Goal: Task Accomplishment & Management: Use online tool/utility

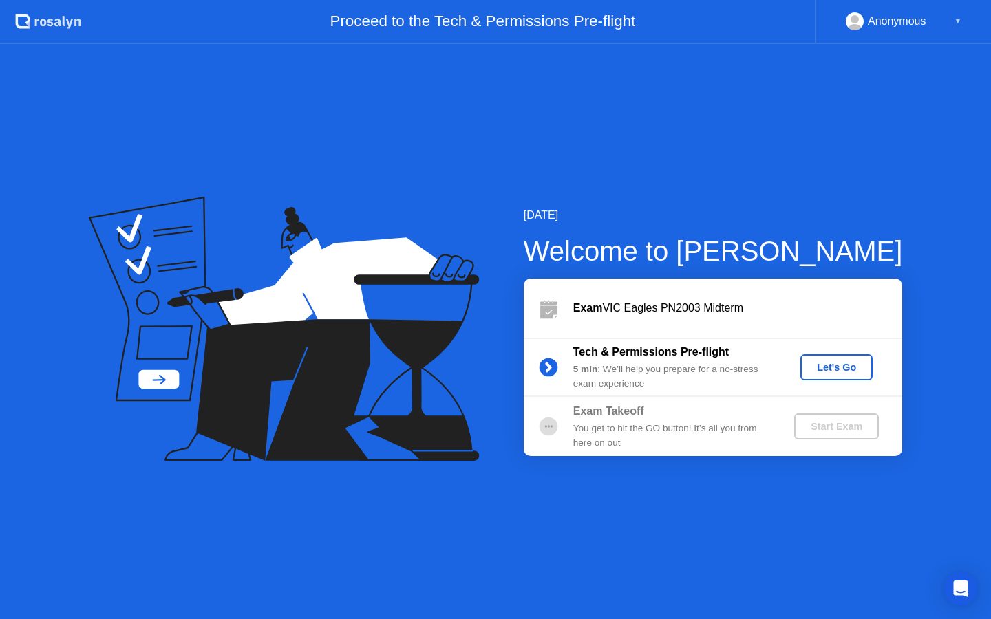
click at [841, 368] on div "Let's Go" at bounding box center [836, 367] width 61 height 11
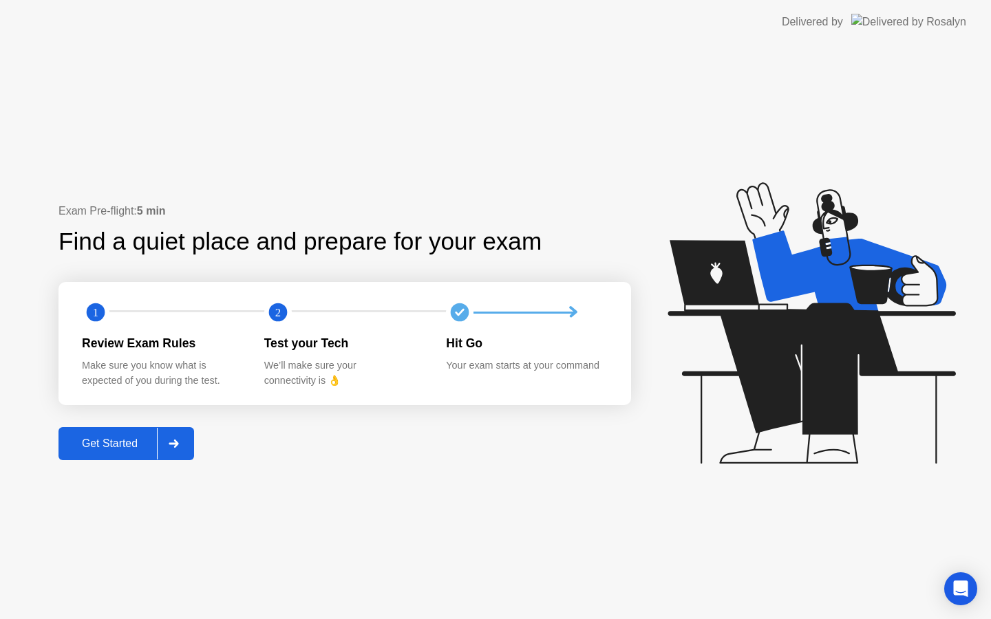
click at [123, 439] on div "Get Started" at bounding box center [110, 444] width 94 height 12
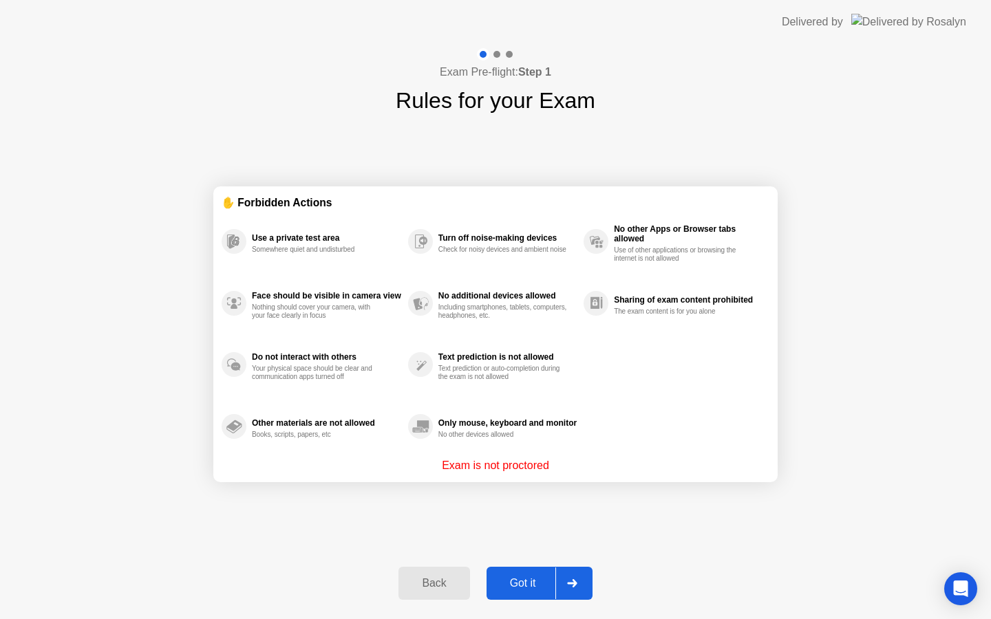
click at [510, 579] on div "Got it" at bounding box center [523, 583] width 65 height 12
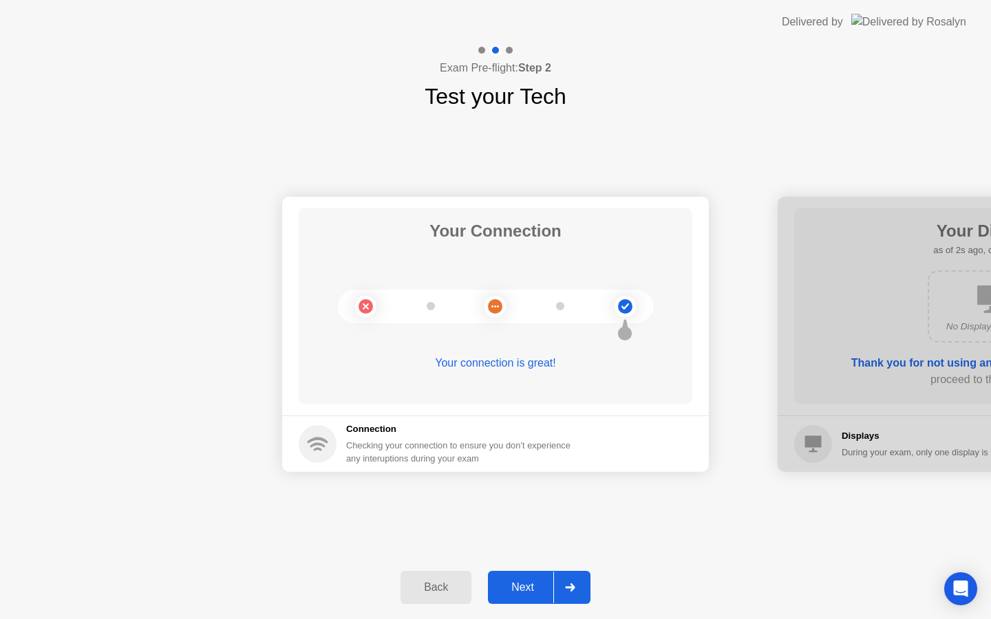
click at [524, 586] on div "Next" at bounding box center [522, 588] width 61 height 12
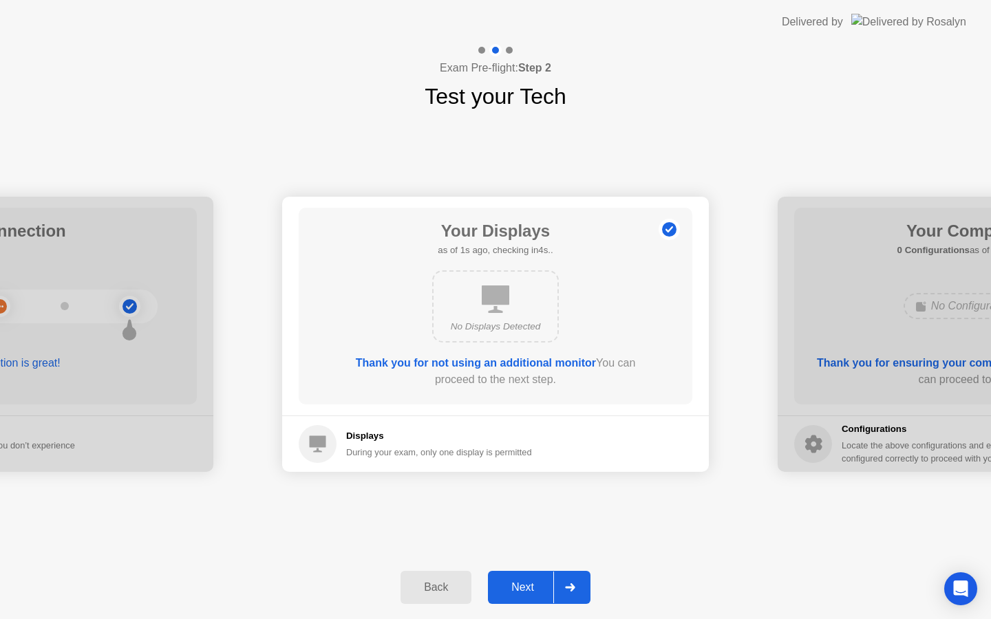
click at [524, 586] on div "Next" at bounding box center [522, 588] width 61 height 12
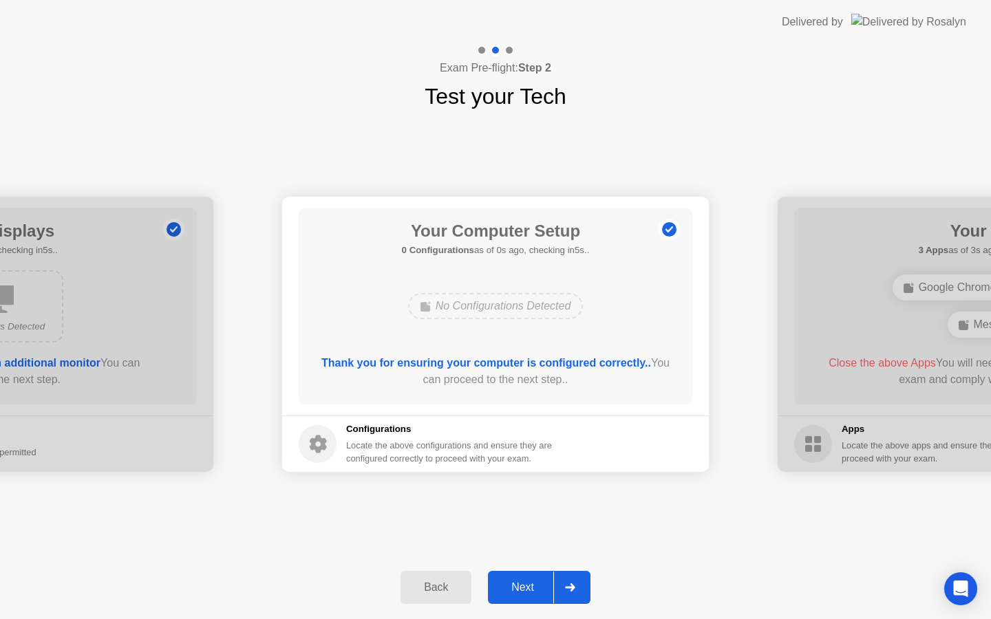
click at [524, 586] on div "Next" at bounding box center [522, 588] width 61 height 12
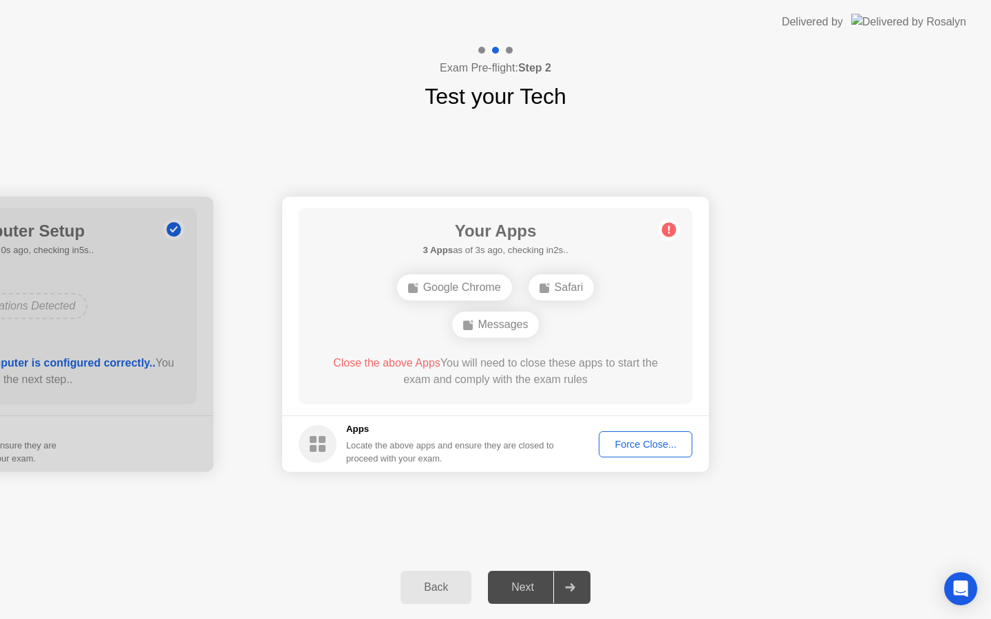
click at [627, 444] on div "Force Close..." at bounding box center [646, 444] width 84 height 11
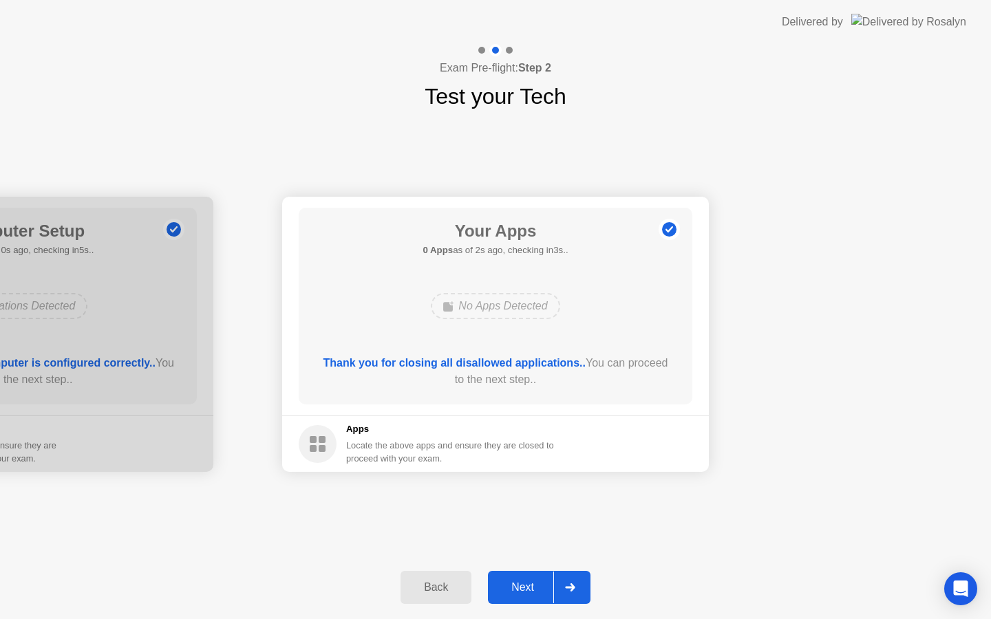
click at [520, 582] on div "Next" at bounding box center [522, 588] width 61 height 12
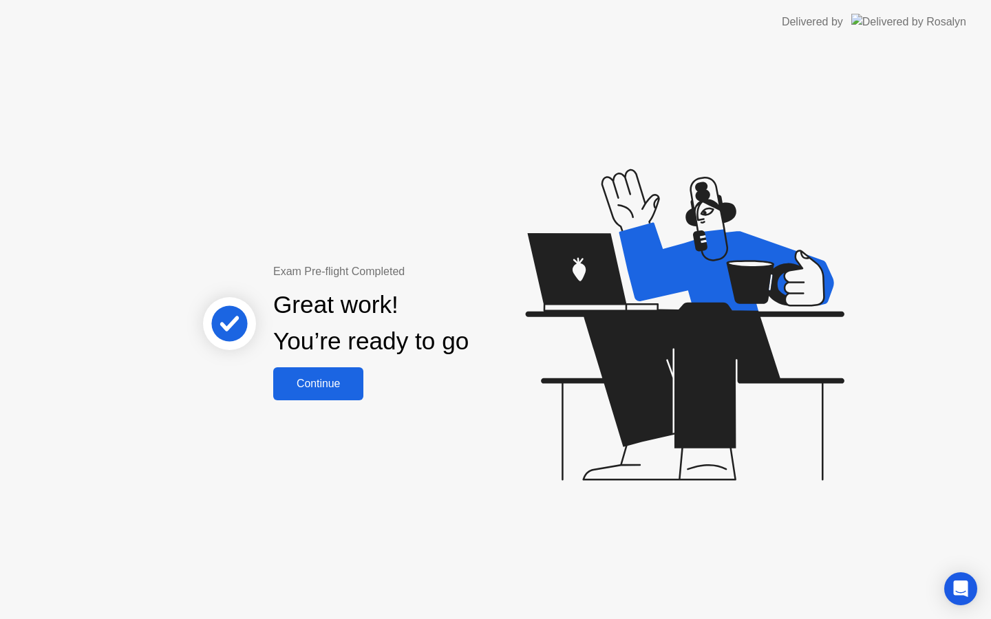
click at [326, 379] on div "Continue" at bounding box center [318, 384] width 82 height 12
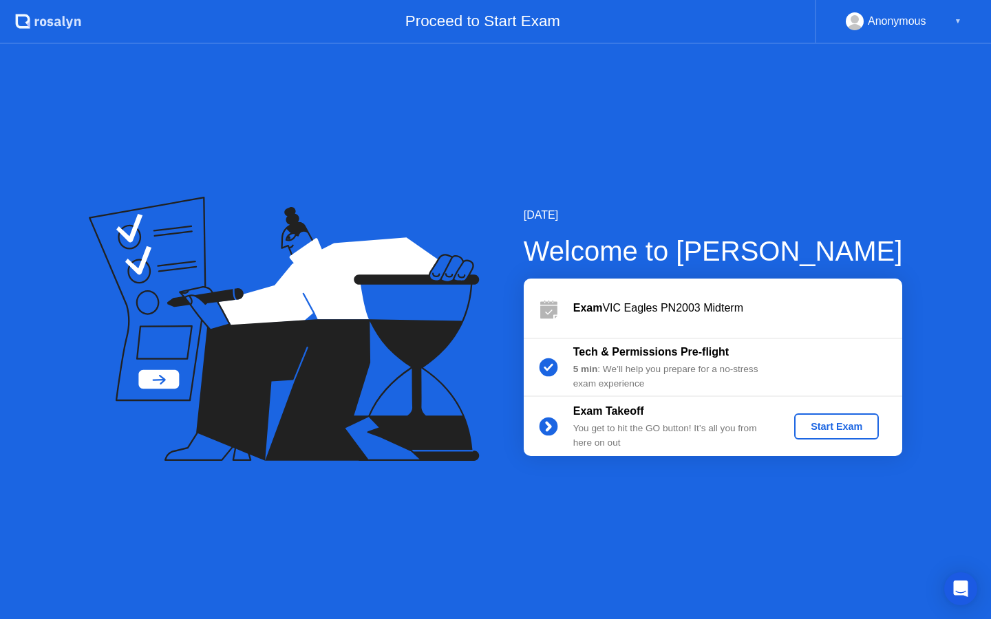
click at [848, 429] on div "Start Exam" at bounding box center [837, 426] width 74 height 11
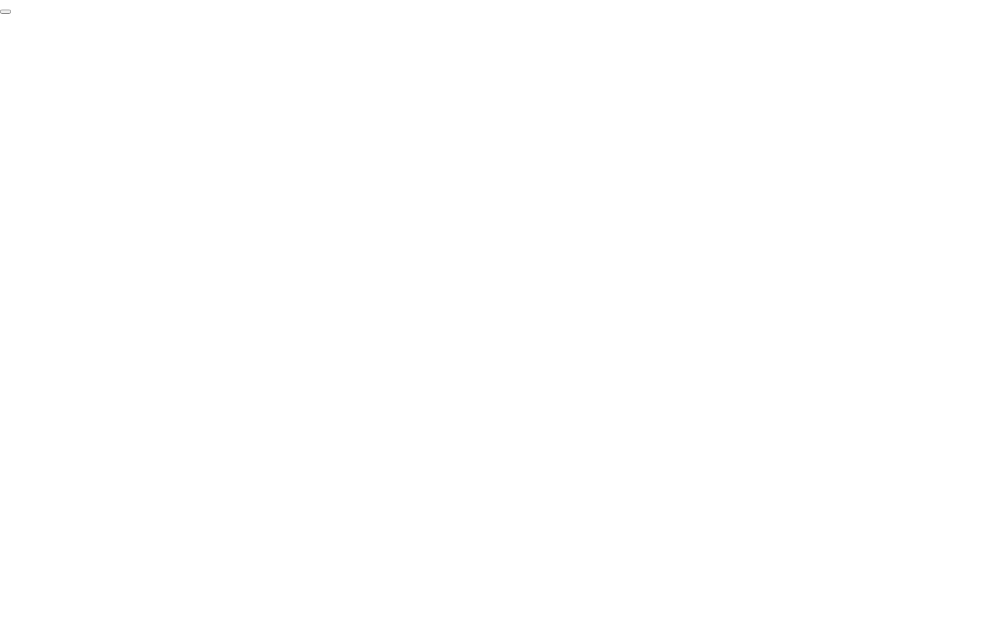
click div "End Proctoring Session"
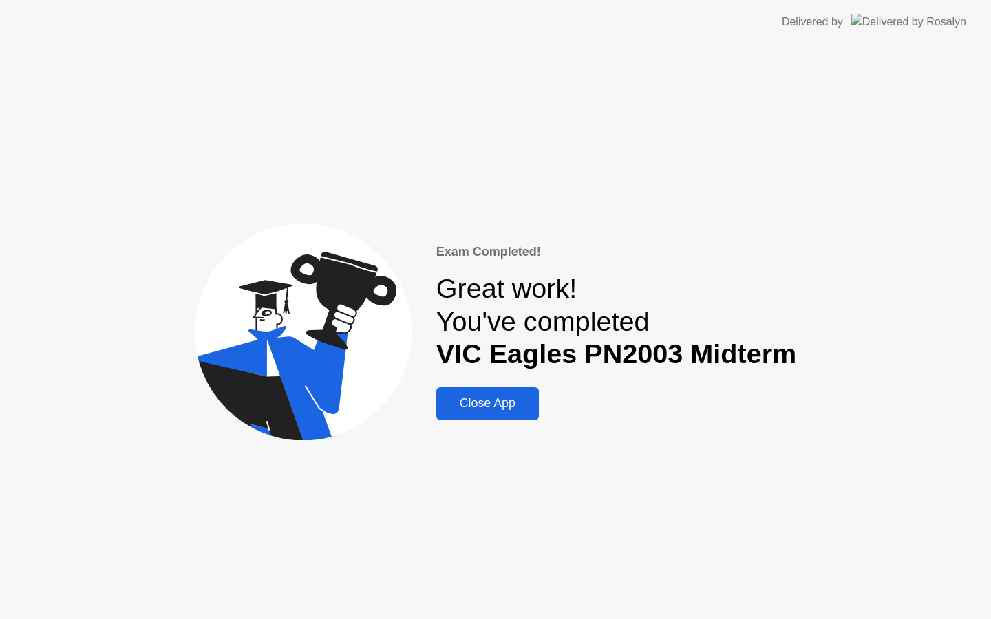
click at [467, 398] on div "Close App" at bounding box center [487, 403] width 94 height 14
